Goal: Information Seeking & Learning: Learn about a topic

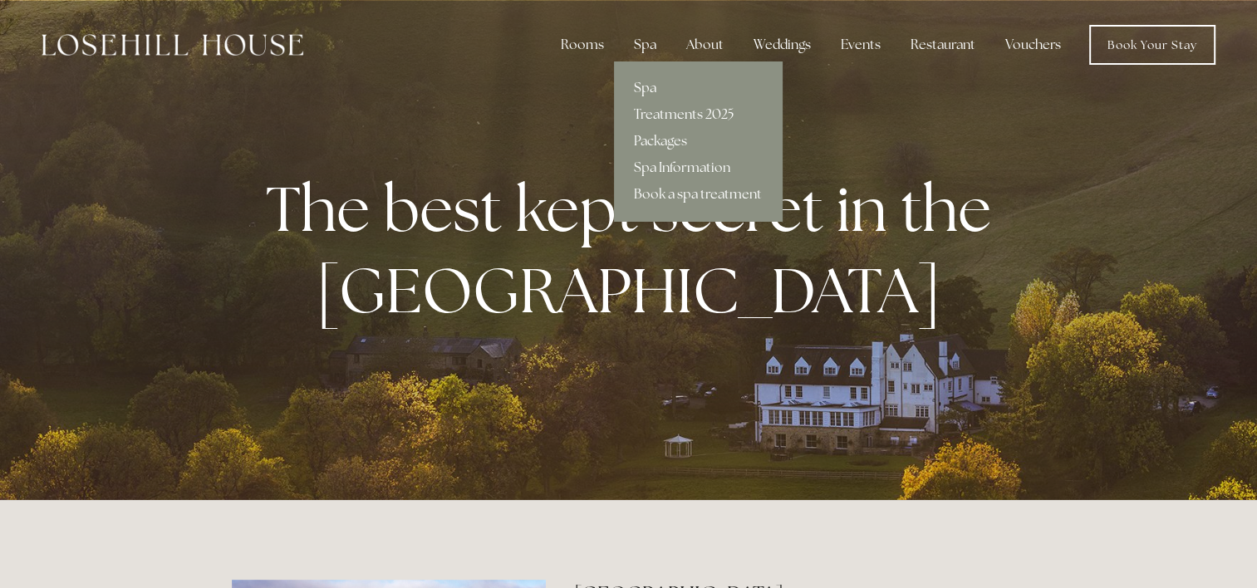
click at [655, 83] on link "Spa" at bounding box center [698, 88] width 168 height 27
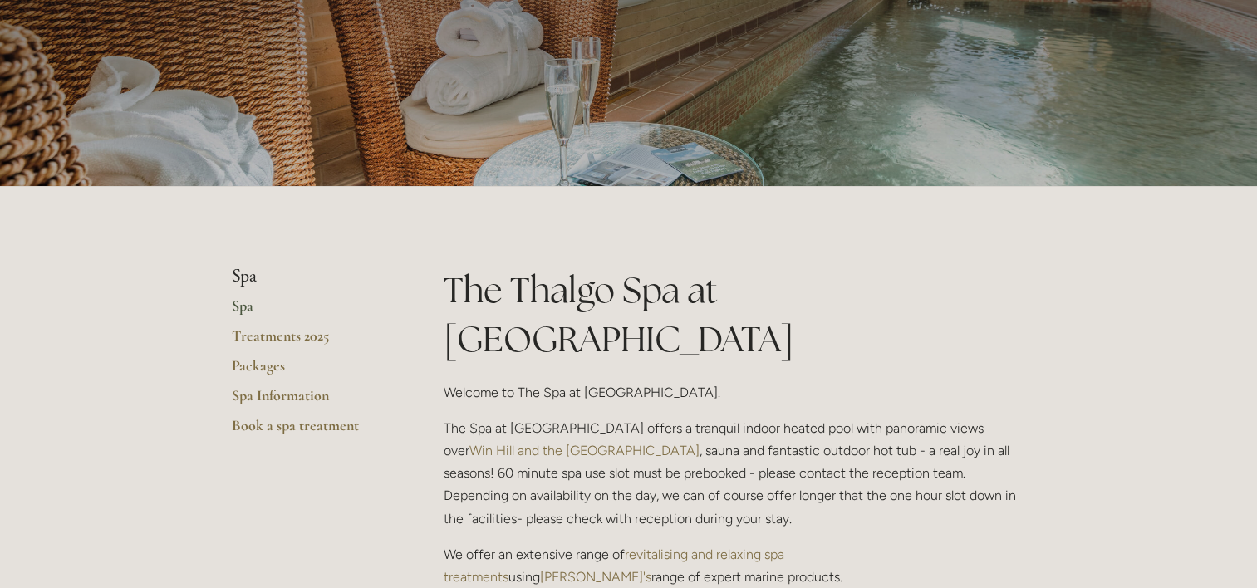
scroll to position [83, 0]
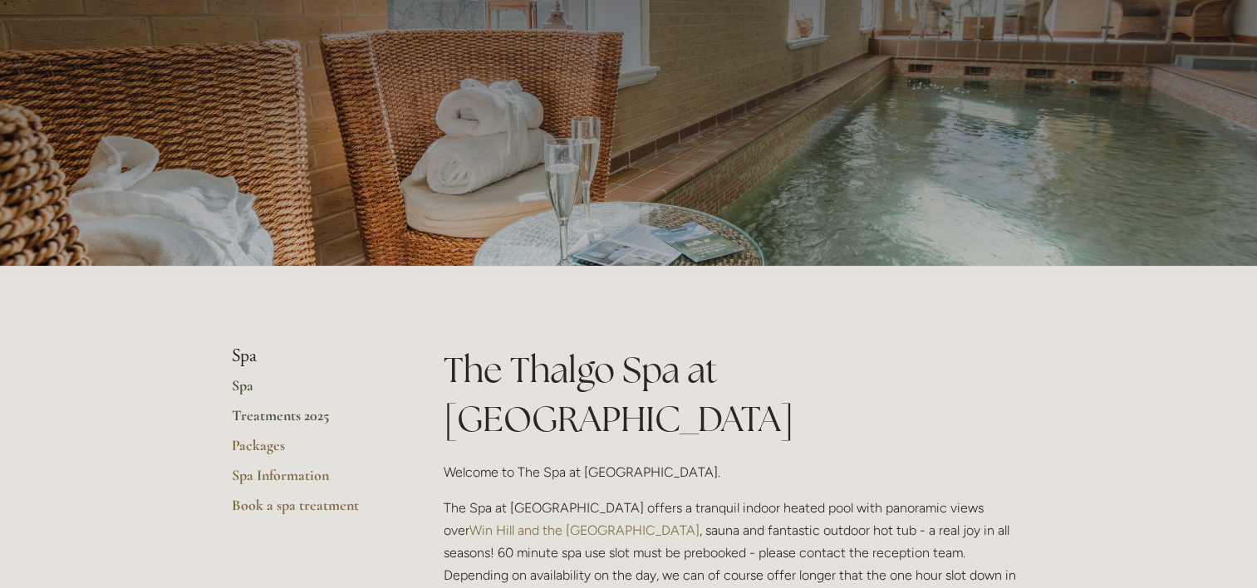
click at [305, 415] on link "Treatments 2025" at bounding box center [311, 421] width 159 height 30
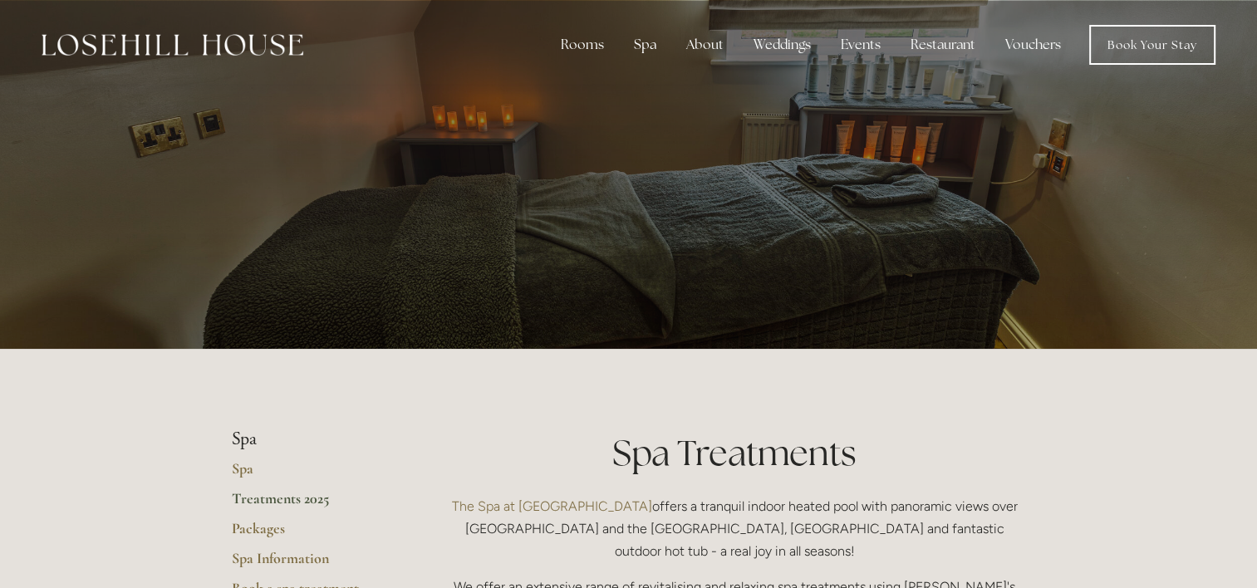
scroll to position [249, 0]
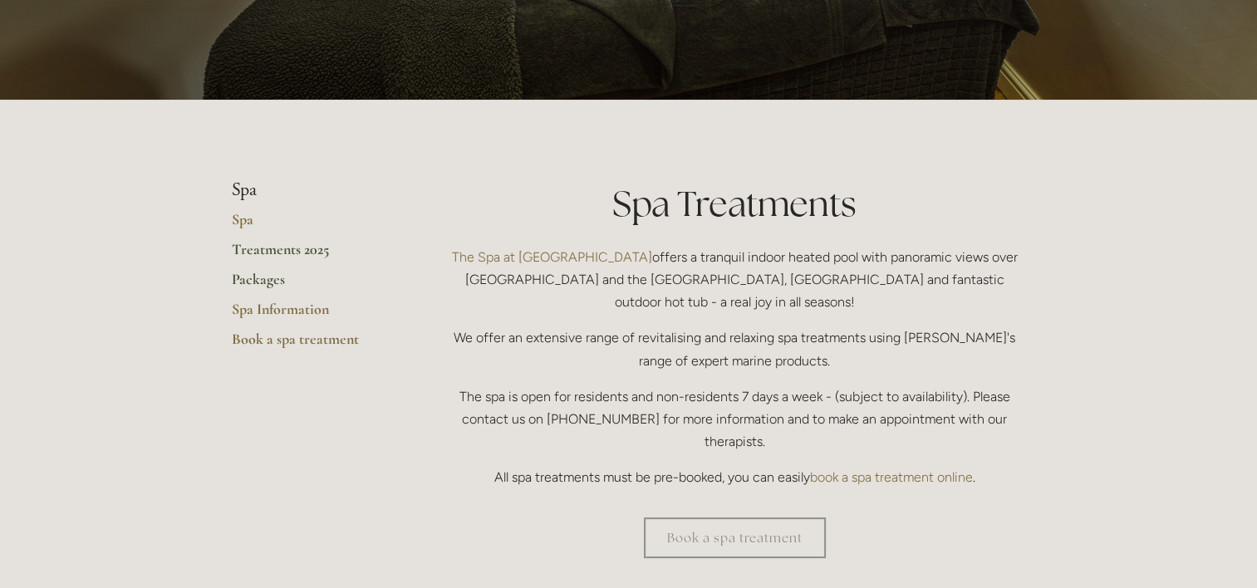
click at [263, 273] on link "Packages" at bounding box center [311, 285] width 159 height 30
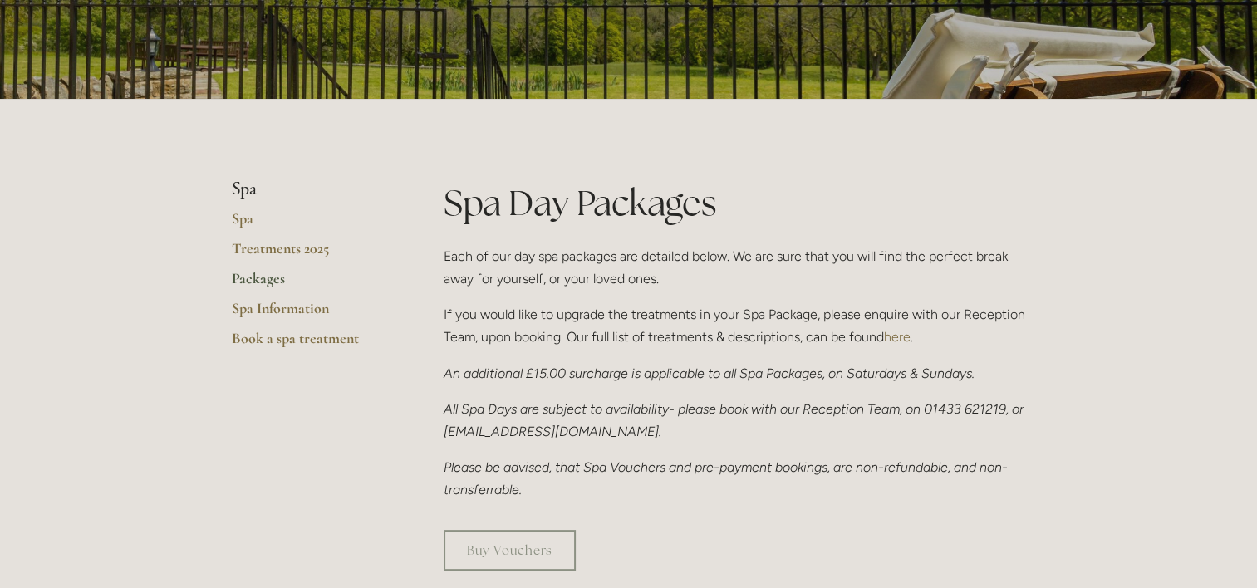
scroll to position [332, 0]
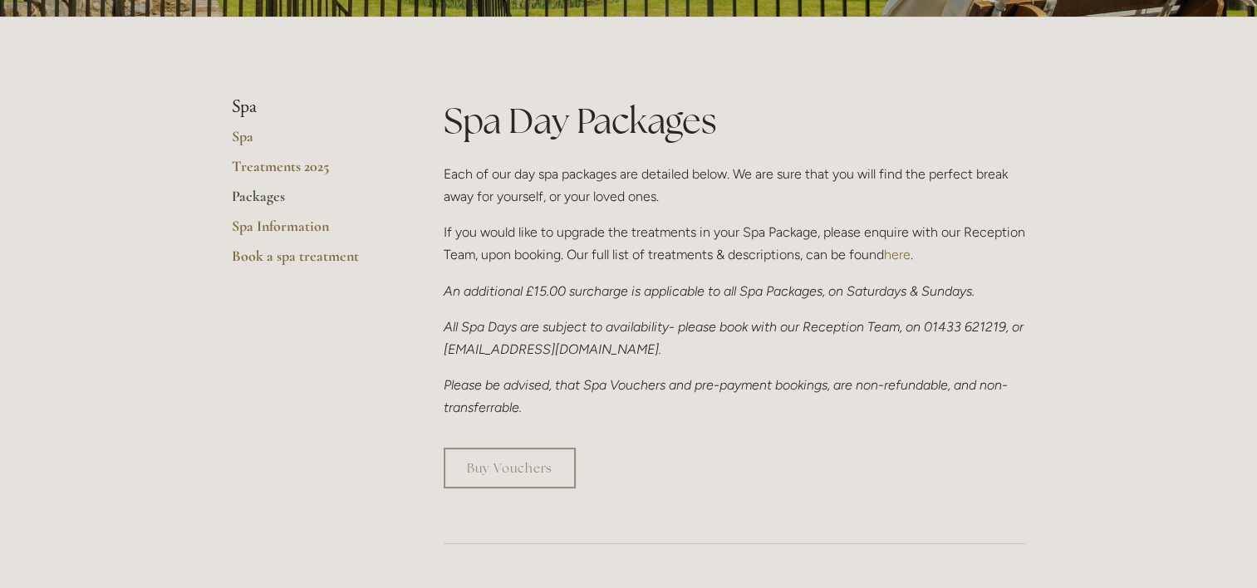
click at [901, 258] on link "here" at bounding box center [897, 255] width 27 height 16
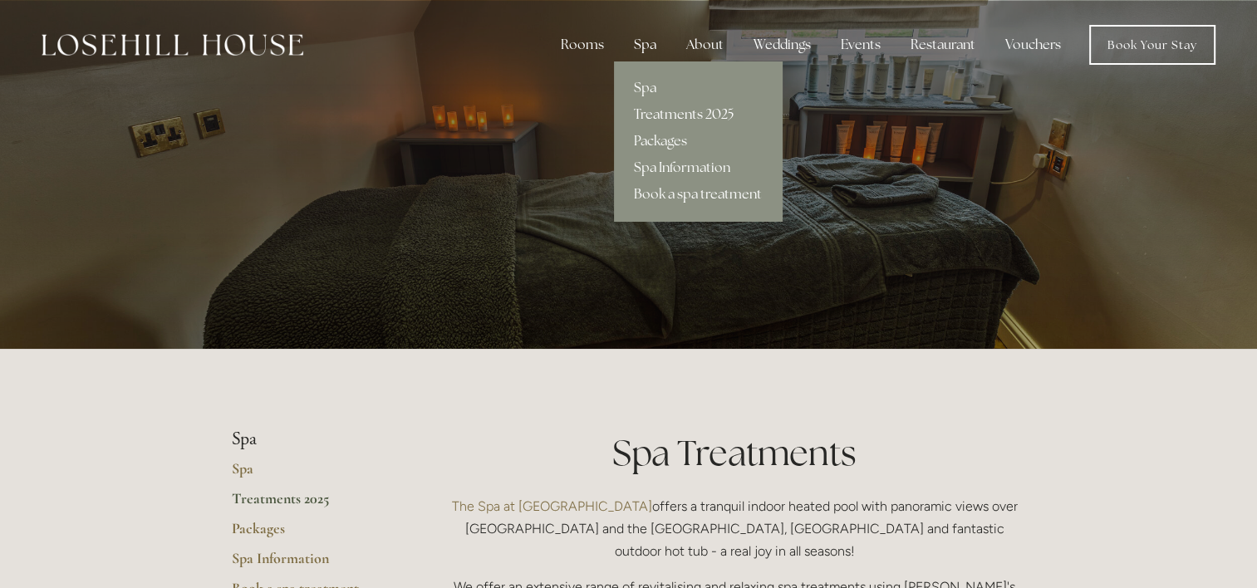
click at [657, 38] on div "Spa" at bounding box center [645, 44] width 49 height 33
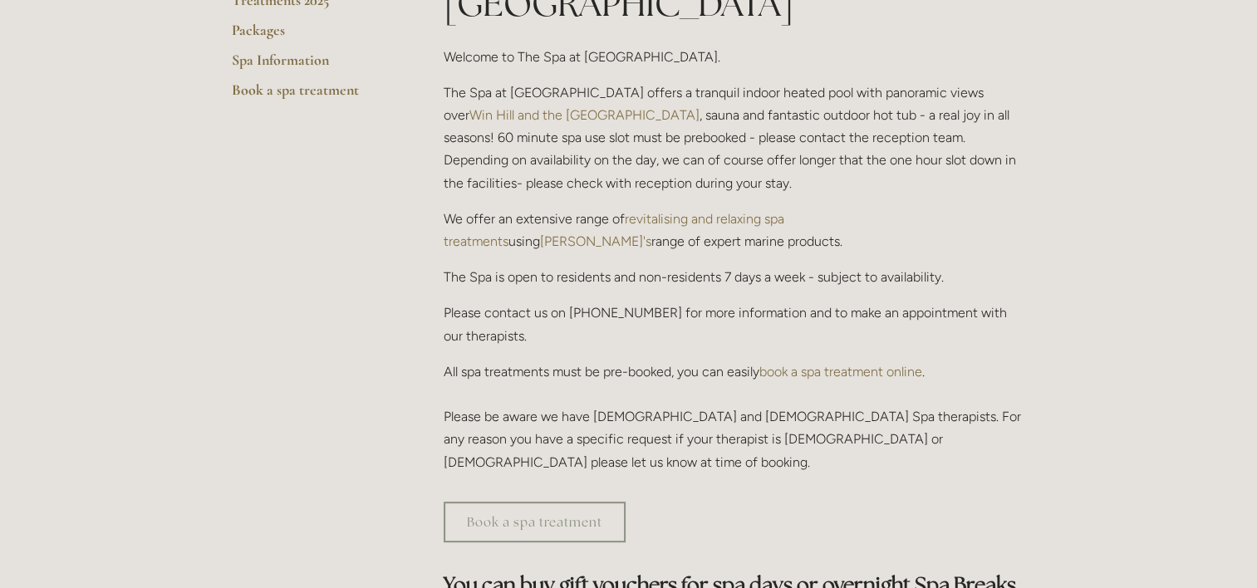
scroll to position [831, 0]
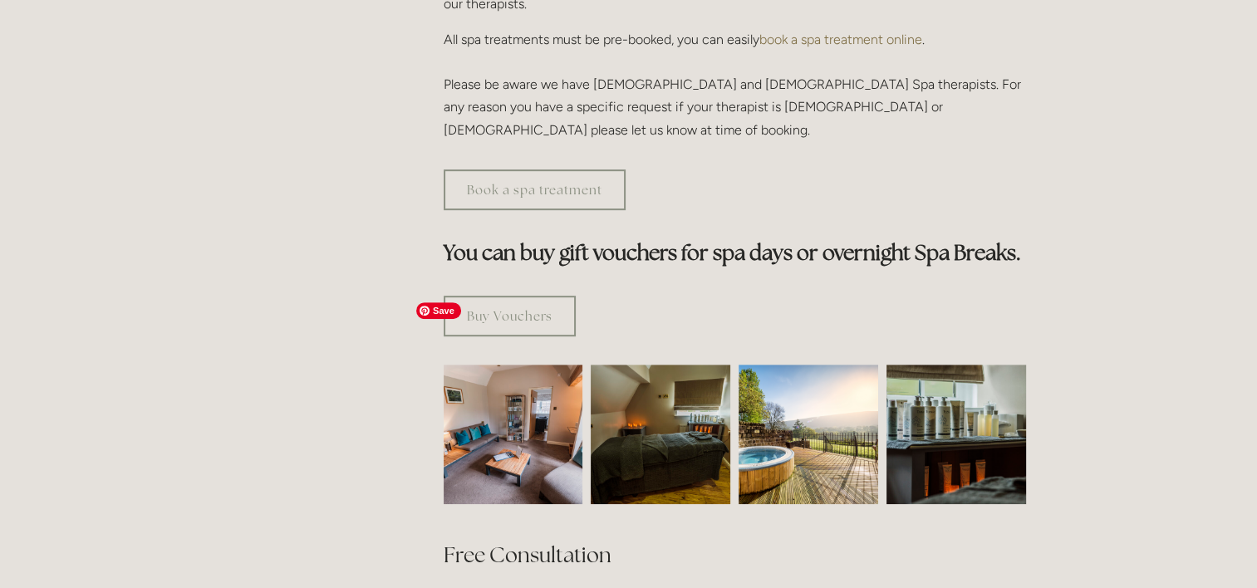
drag, startPoint x: 600, startPoint y: 295, endPoint x: 537, endPoint y: 346, distance: 81.0
click at [537, 365] on img at bounding box center [513, 435] width 209 height 140
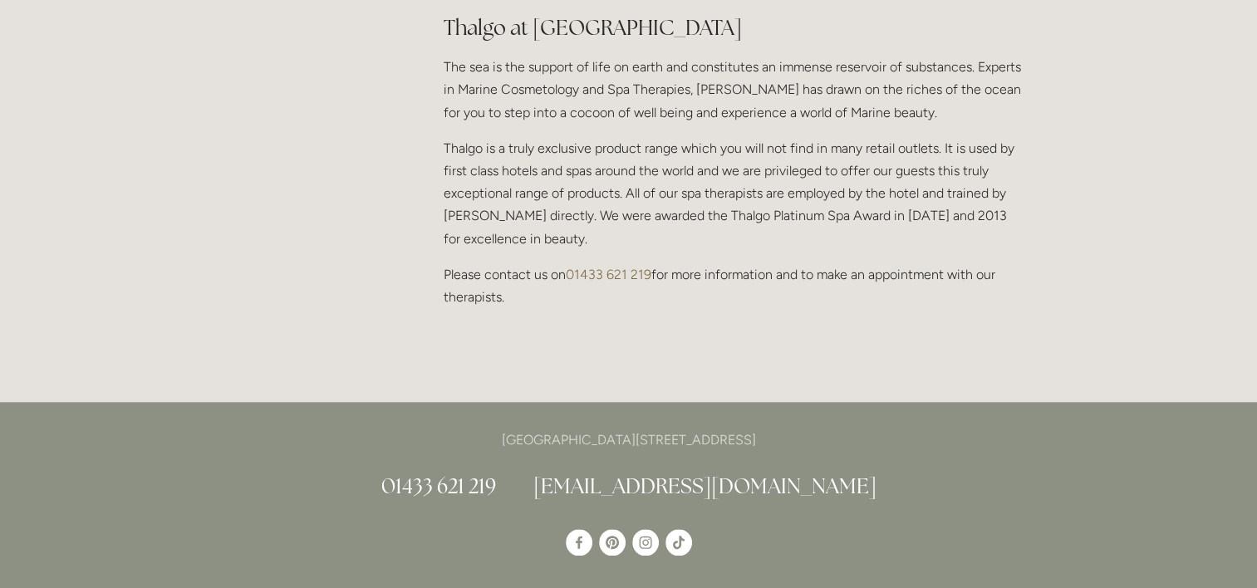
scroll to position [1911, 0]
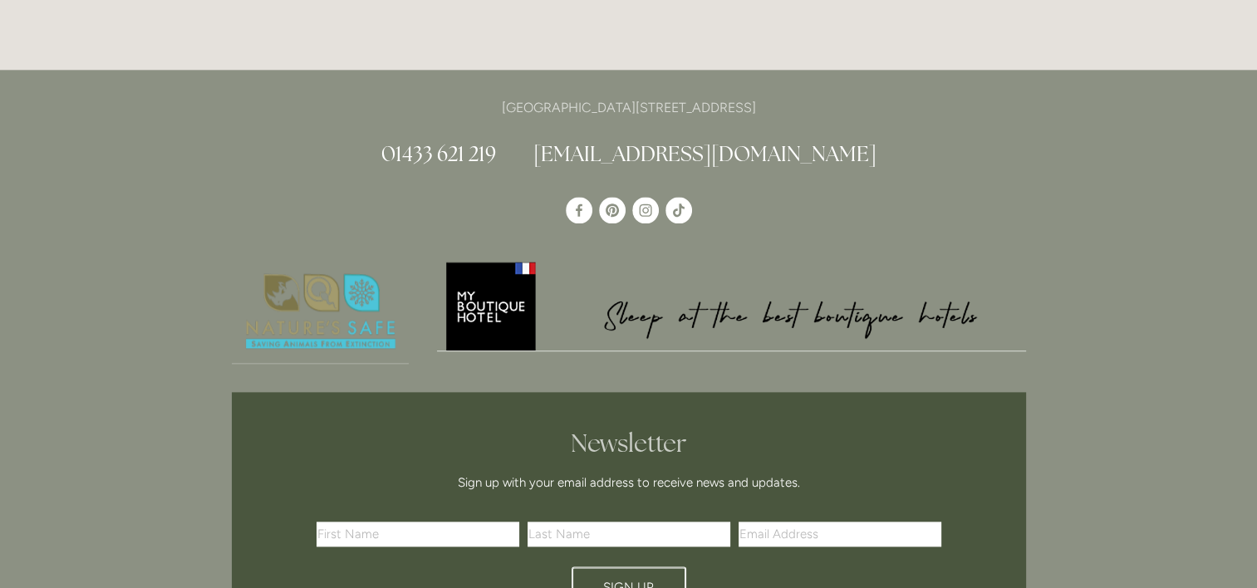
click at [509, 259] on img at bounding box center [731, 305] width 589 height 92
